Goal: Transaction & Acquisition: Purchase product/service

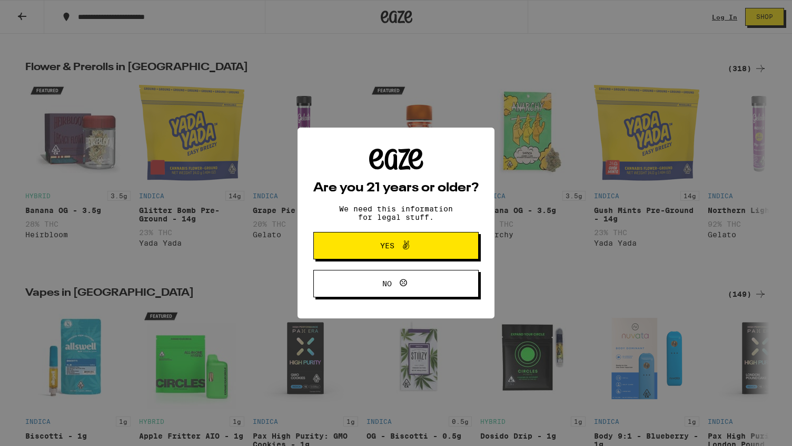
click at [383, 248] on span "Yes" at bounding box center [387, 245] width 14 height 7
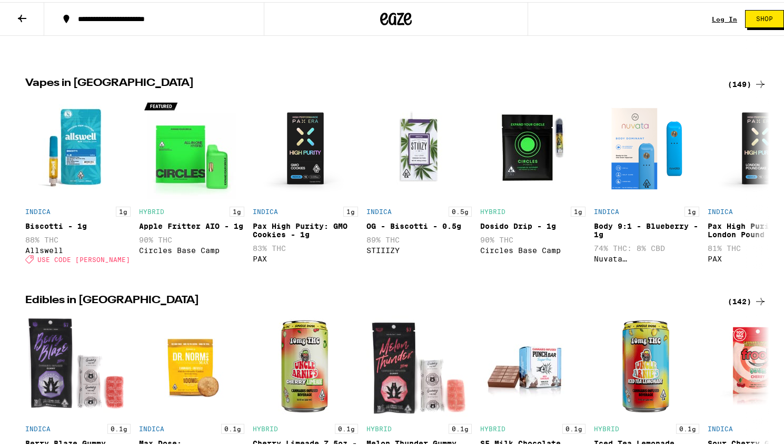
scroll to position [478, 0]
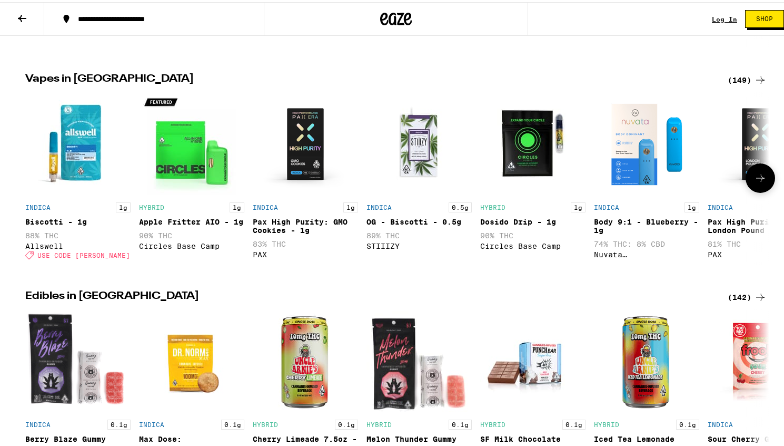
click at [652, 229] on div "Body 9:1 - Blueberry - 1g" at bounding box center [646, 223] width 105 height 17
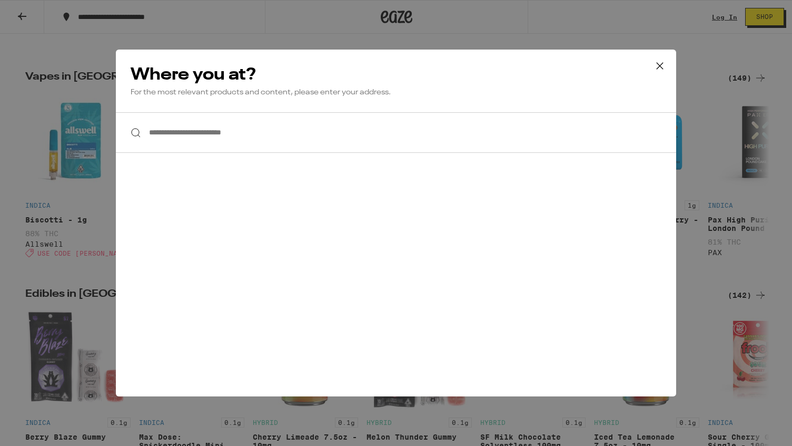
click at [664, 72] on icon at bounding box center [660, 66] width 16 height 16
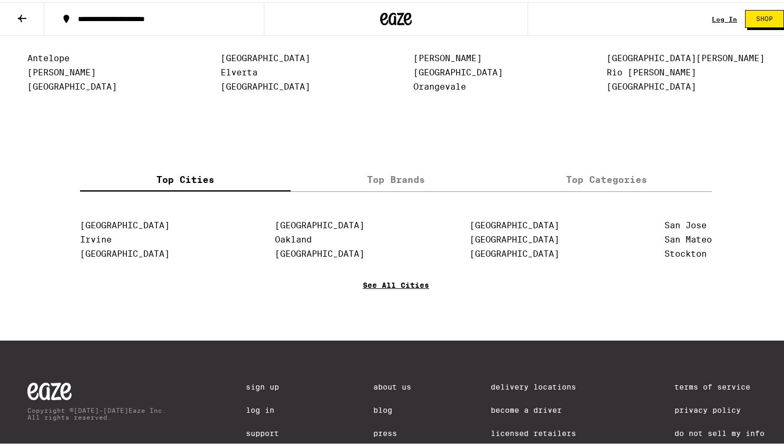
scroll to position [2237, 0]
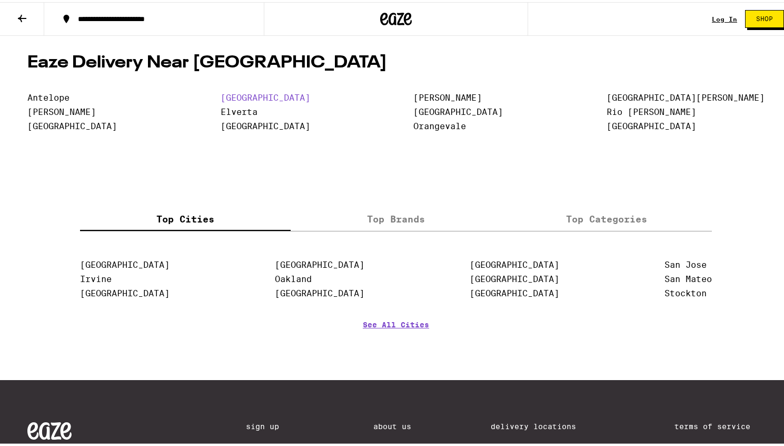
click at [296, 101] on link "[GEOGRAPHIC_DATA]" at bounding box center [266, 96] width 90 height 10
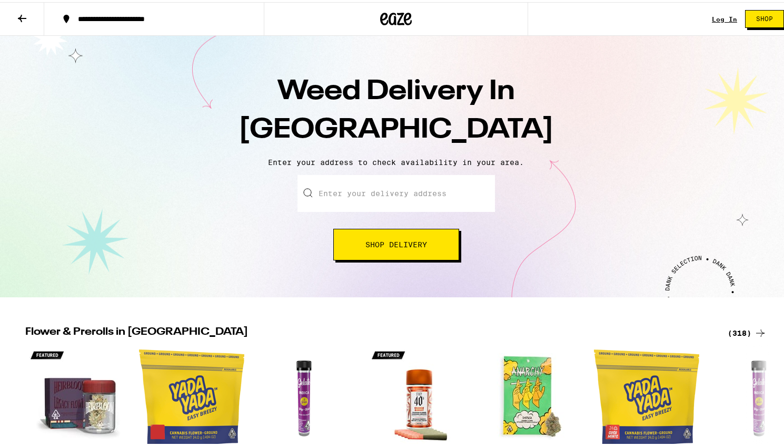
scroll to position [2237, 0]
